Goal: Task Accomplishment & Management: Manage account settings

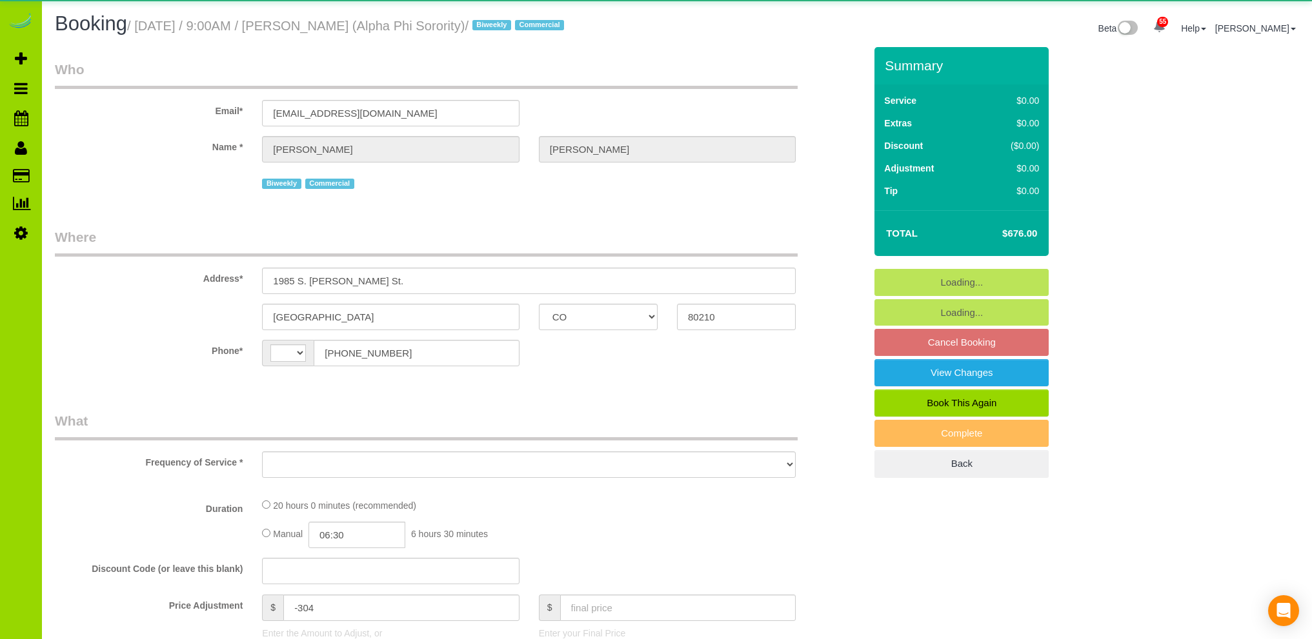
select select "CO"
select select "string:[GEOGRAPHIC_DATA]"
select select "string:fspay-52cb578f-2636-44b4-bfae-146c0648e53a"
select select "number:1"
select select "number:21"
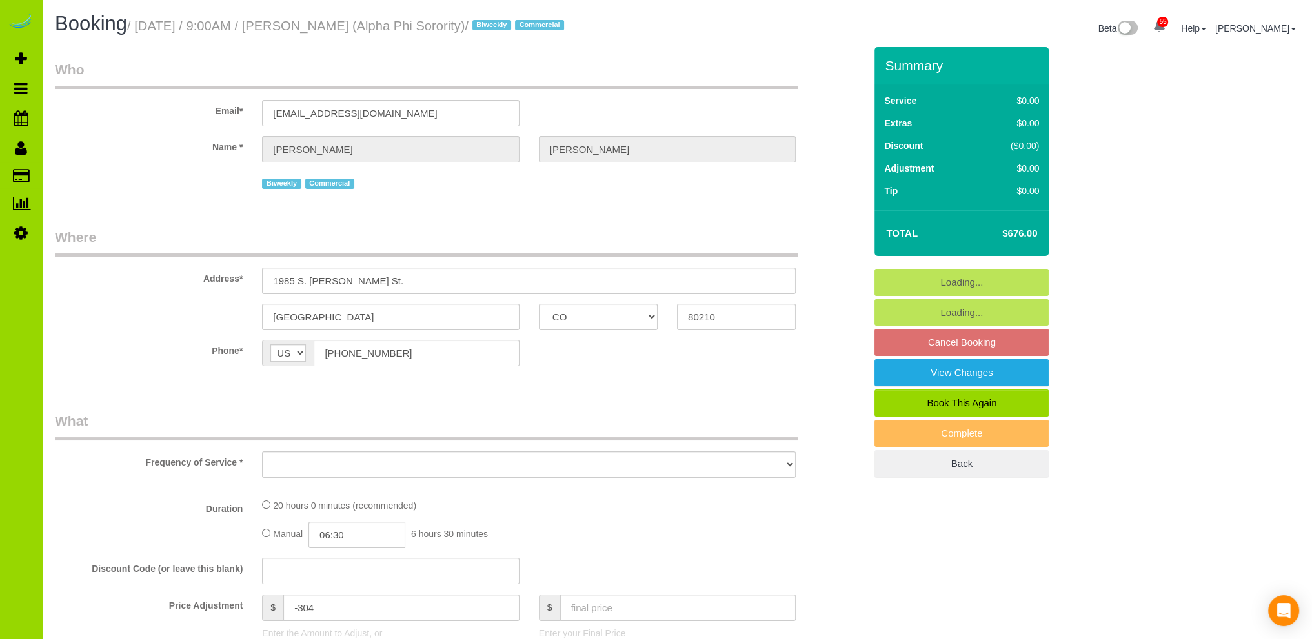
select select "object:1157"
select select "spot1"
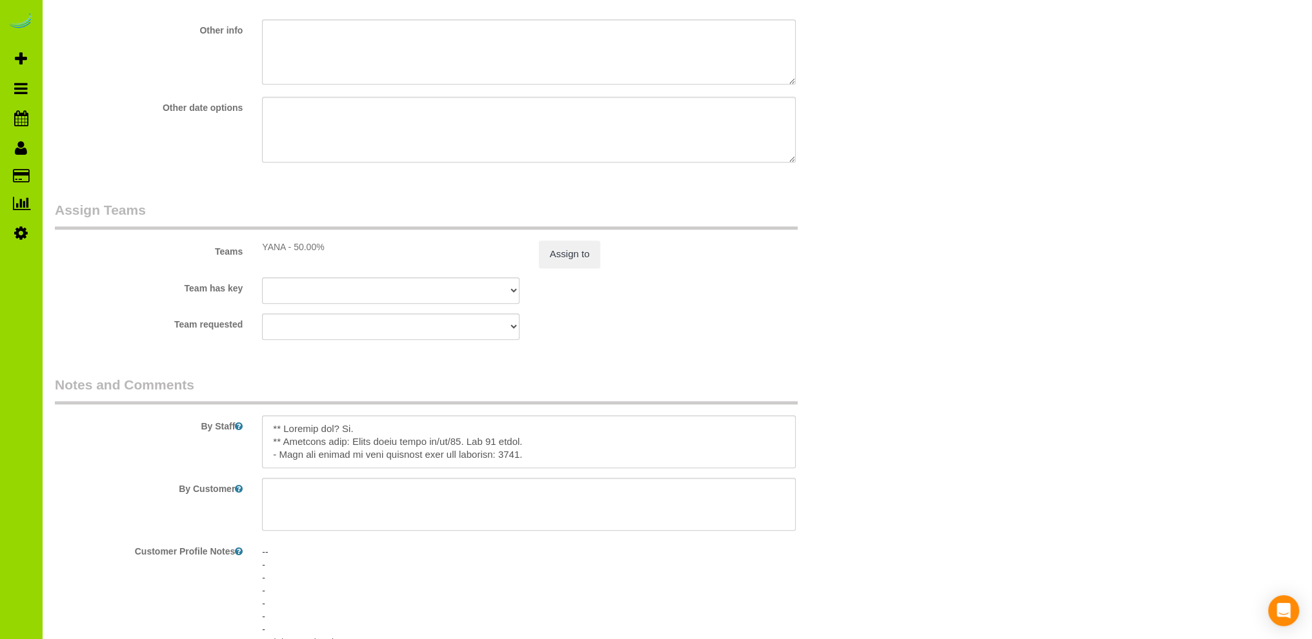
scroll to position [1678, 0]
click at [389, 433] on textarea at bounding box center [529, 440] width 534 height 53
paste textarea "after they have about 12 guests 9/16-9/18. We should have a total of about 5+2+…"
click at [565, 432] on textarea at bounding box center [529, 440] width 534 height 53
drag, startPoint x: 361, startPoint y: 445, endPoint x: 431, endPoint y: 410, distance: 78.8
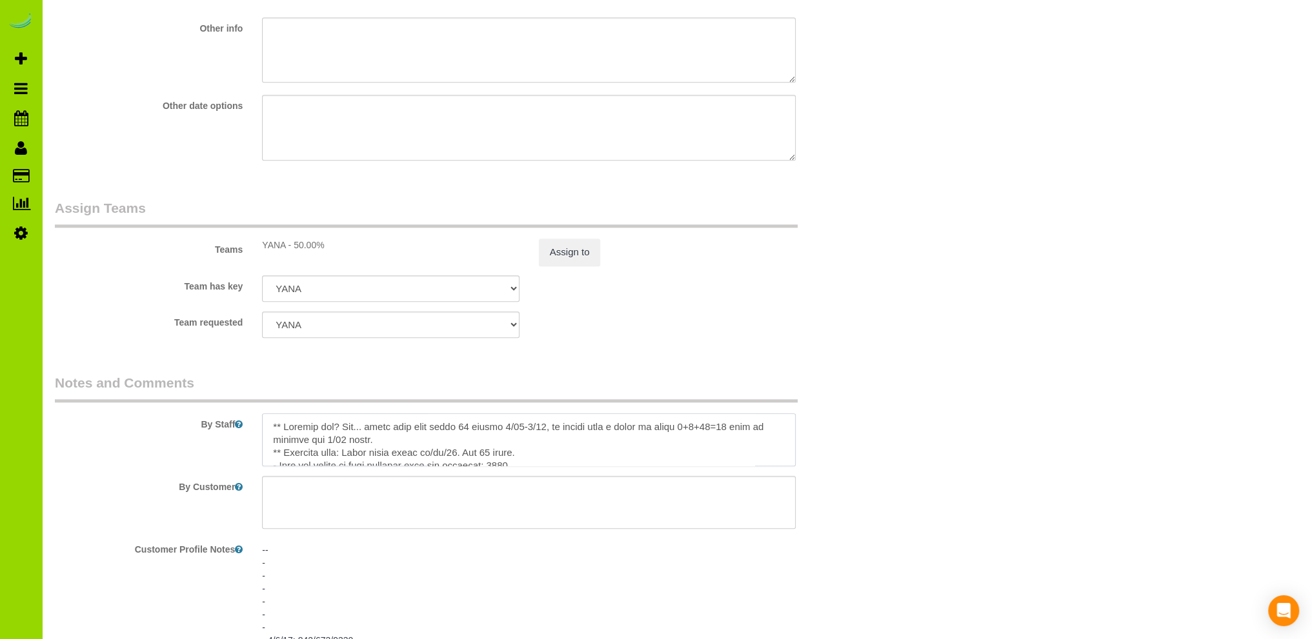
click at [361, 443] on textarea at bounding box center [529, 440] width 534 height 53
click at [590, 454] on textarea at bounding box center [529, 440] width 534 height 53
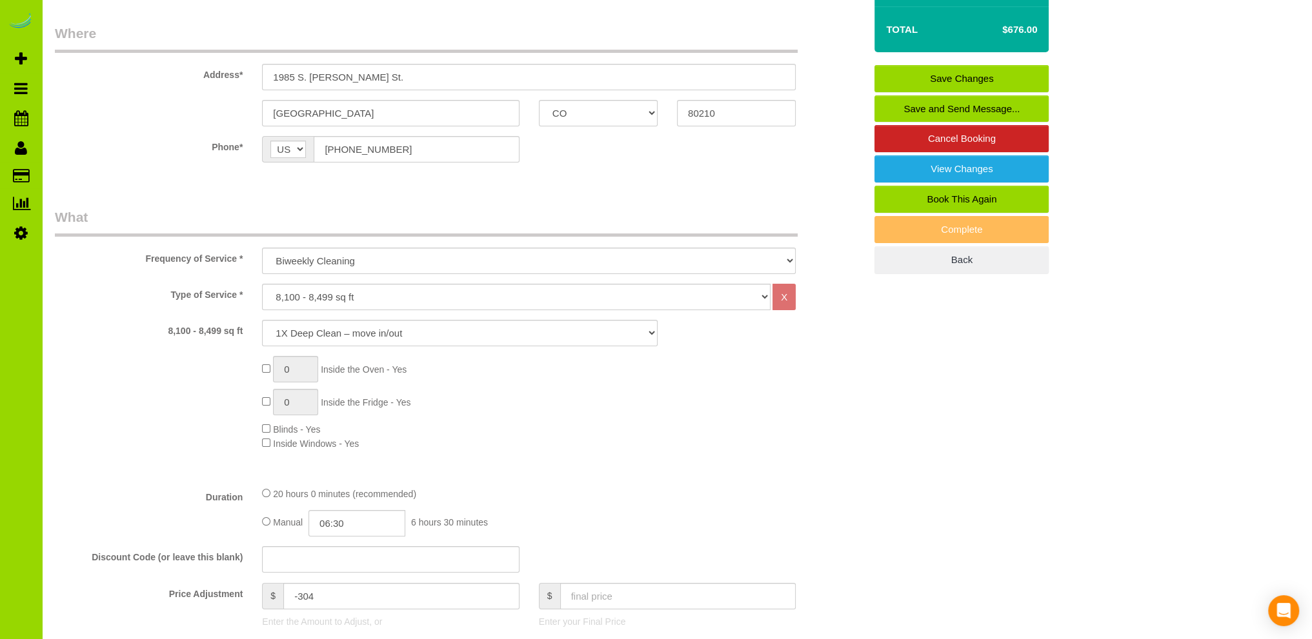
scroll to position [0, 0]
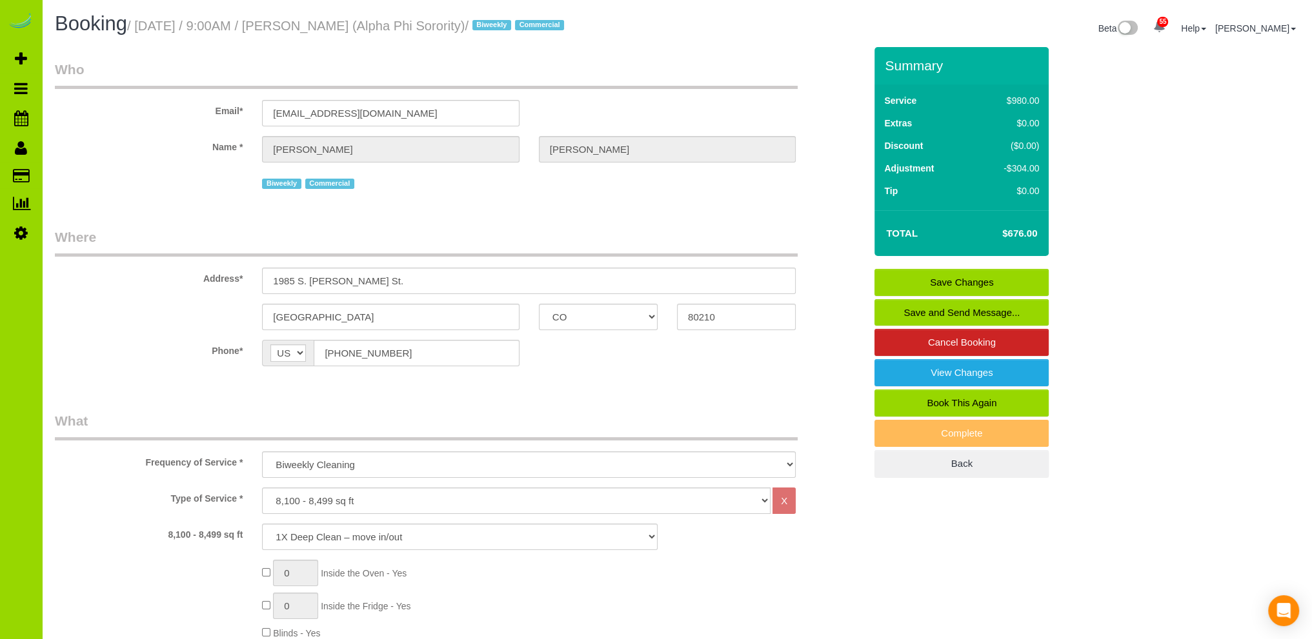
type textarea "** Laundry day? Yes... after they have about 12 guests 9/16-9/18, we should hav…"
click at [983, 277] on link "Save Changes" at bounding box center [961, 282] width 174 height 27
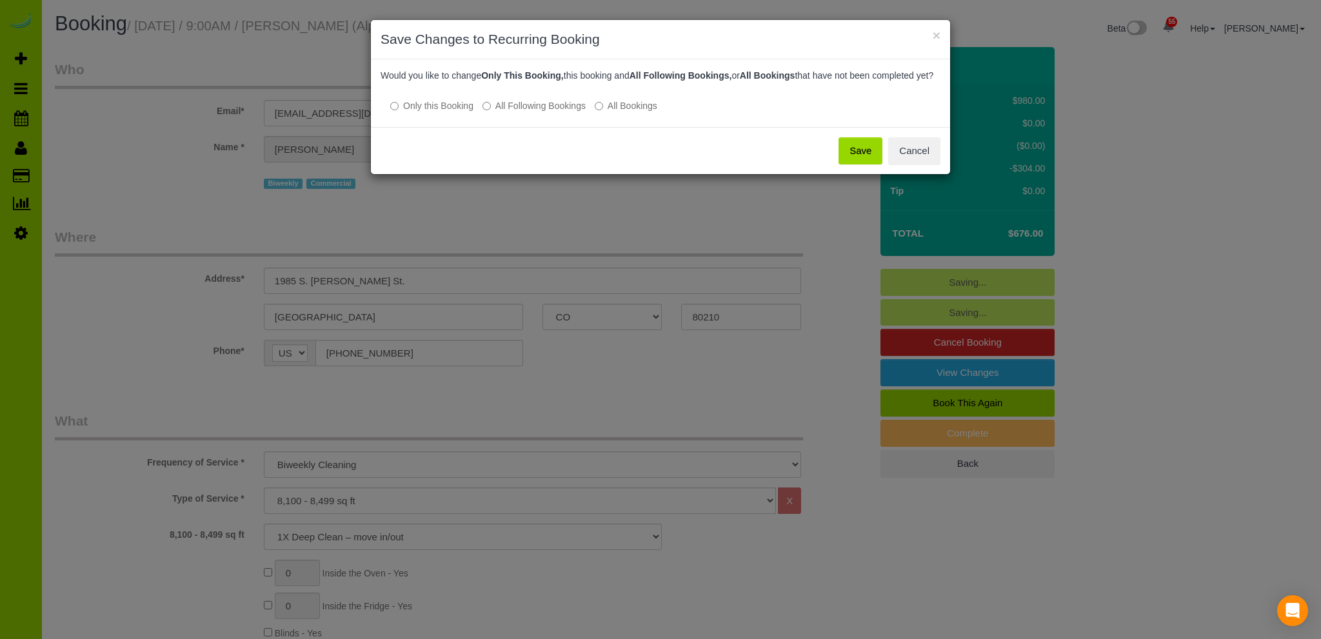
click at [849, 159] on button "Save" at bounding box center [861, 150] width 44 height 27
